Goal: Unclear

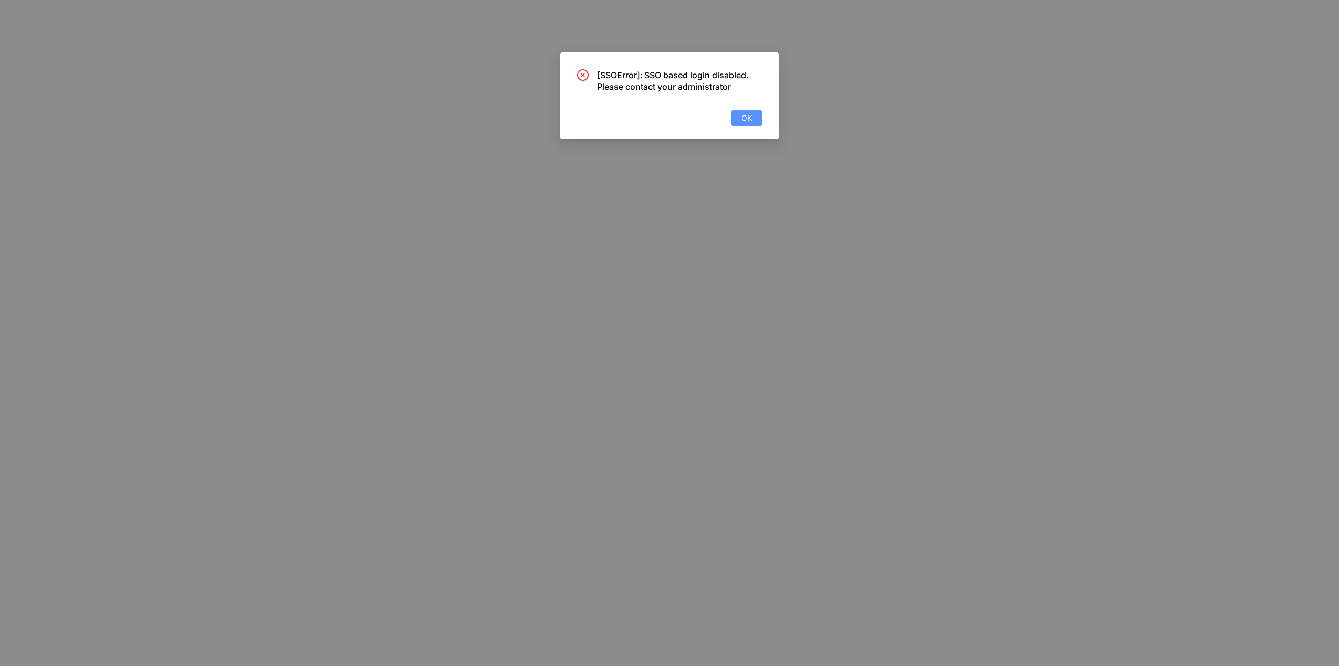
click at [745, 116] on span "OK" at bounding box center [746, 118] width 10 height 12
